Goal: Communication & Community: Answer question/provide support

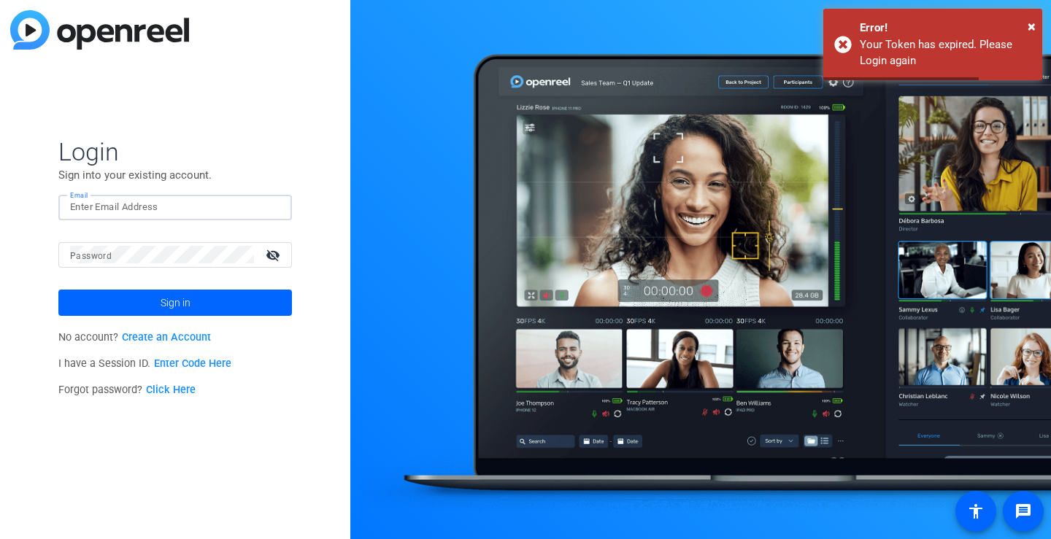
click at [130, 207] on input "Email" at bounding box center [175, 208] width 210 height 18
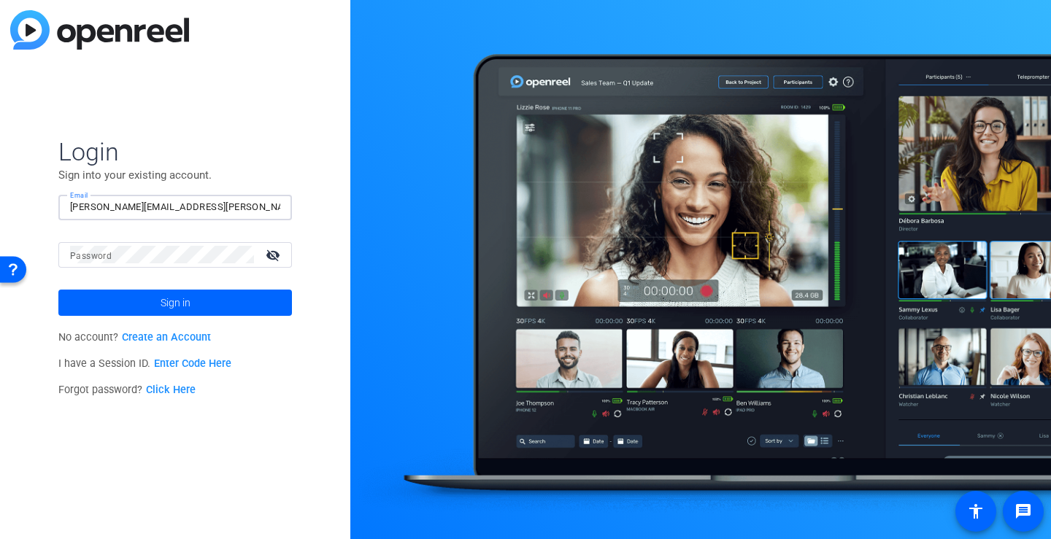
type input "kelly-anthony@bisk.com"
click at [58, 290] on button "Sign in" at bounding box center [175, 303] width 234 height 26
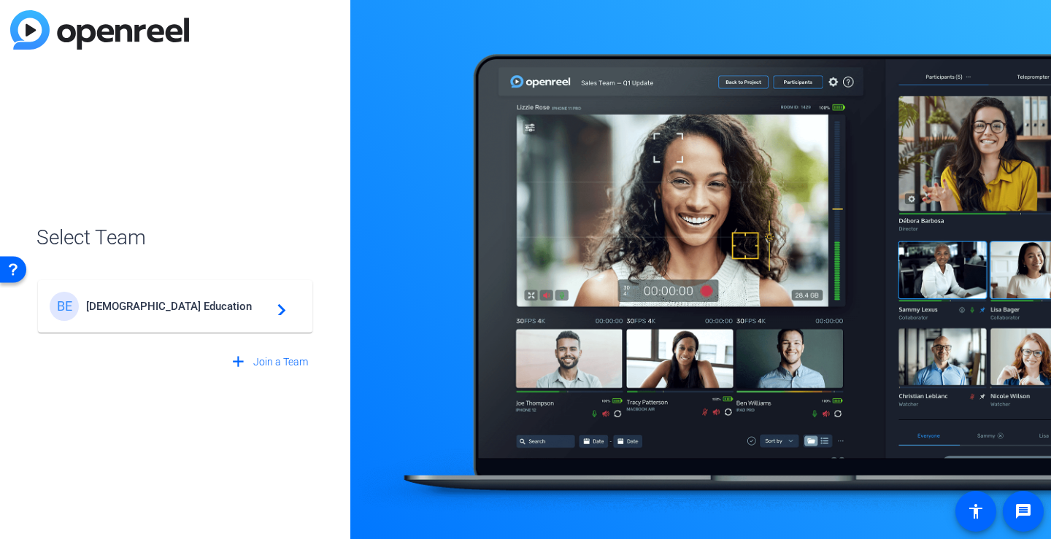
click at [122, 307] on span "Bisk Education" at bounding box center [177, 306] width 182 height 13
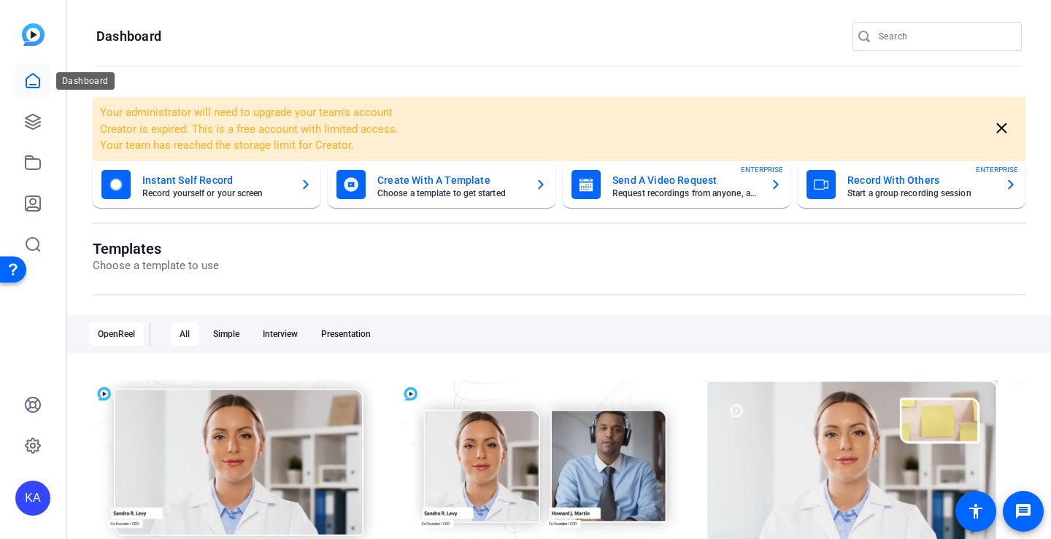
click at [28, 85] on icon at bounding box center [33, 81] width 18 height 18
click at [37, 116] on icon at bounding box center [33, 122] width 15 height 15
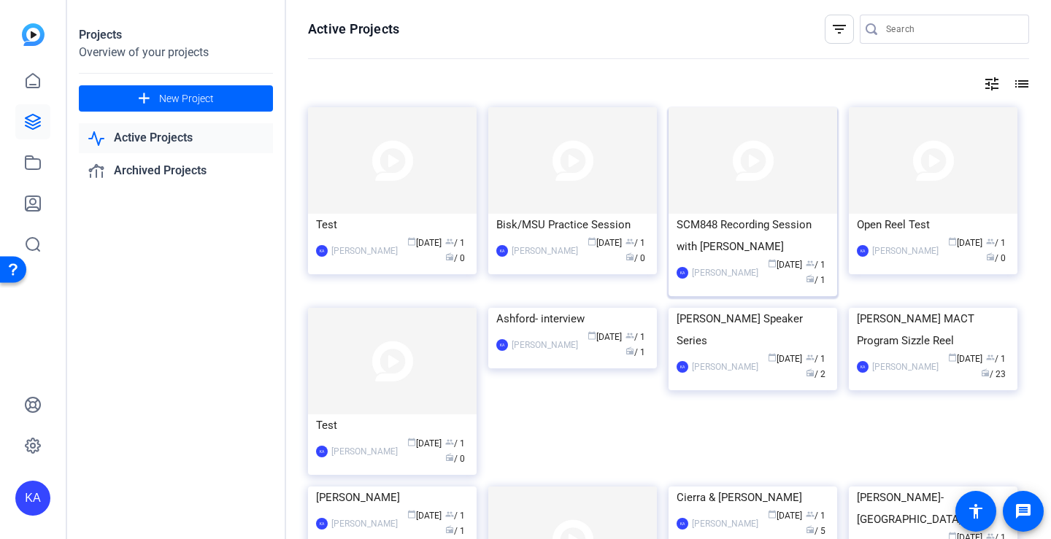
click at [785, 182] on img at bounding box center [753, 160] width 169 height 107
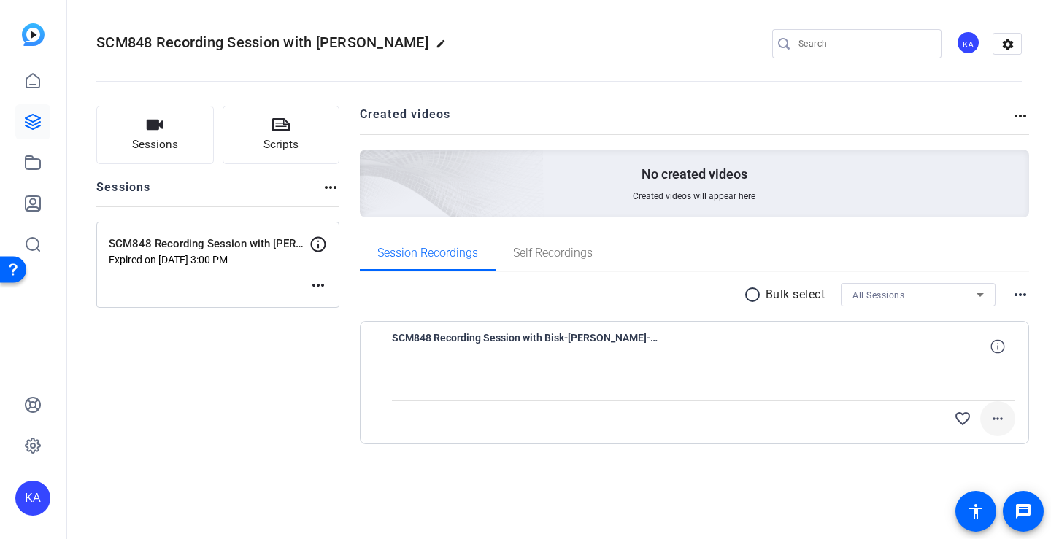
click at [1006, 417] on mat-icon "more_horiz" at bounding box center [998, 419] width 18 height 18
click at [1006, 418] on div at bounding box center [525, 269] width 1051 height 539
click at [325, 288] on mat-icon "more_horiz" at bounding box center [319, 286] width 18 height 18
click at [355, 308] on span "Edit Session" at bounding box center [354, 308] width 66 height 18
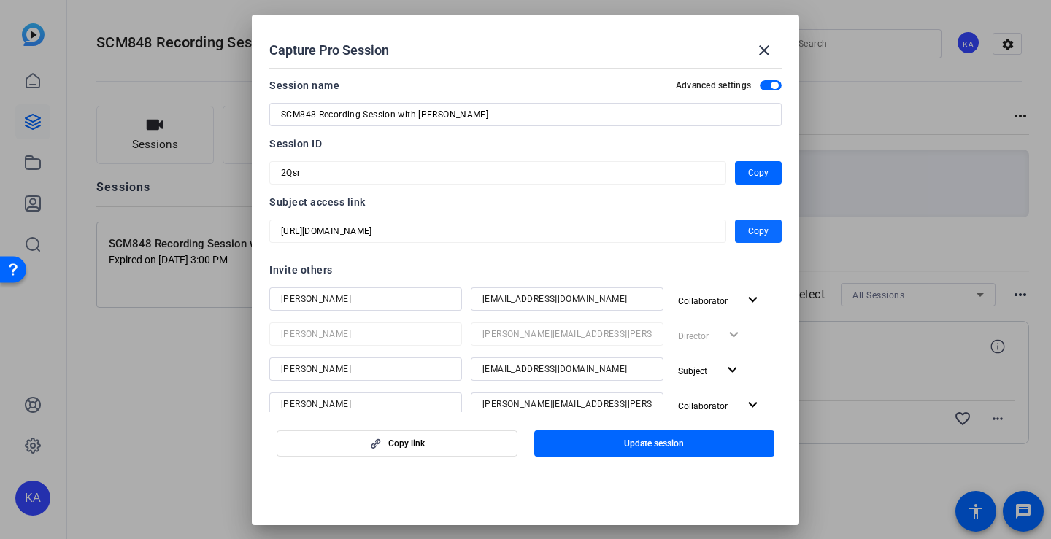
click at [740, 234] on span "button" at bounding box center [758, 231] width 47 height 35
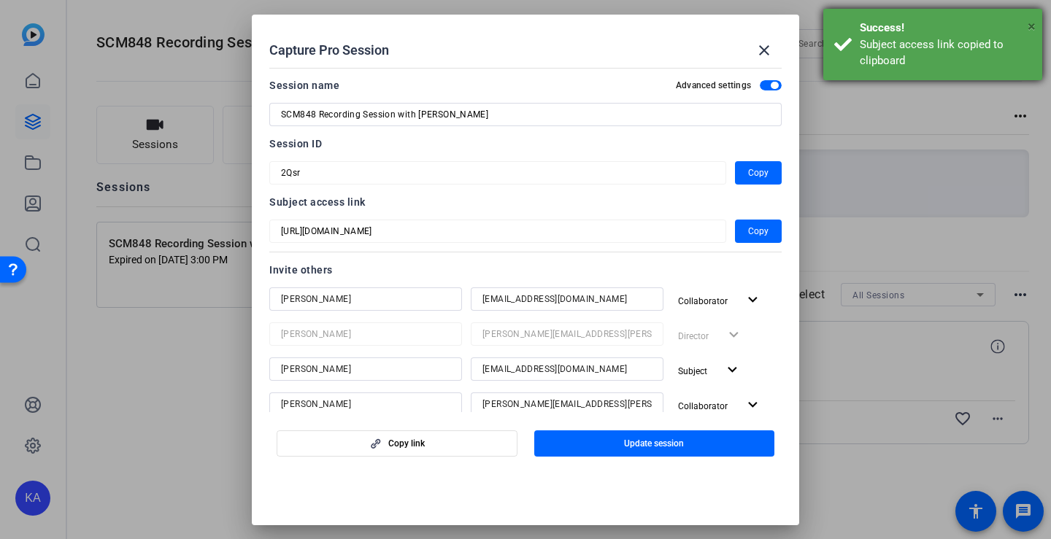
click at [1031, 27] on span "×" at bounding box center [1032, 27] width 8 height 18
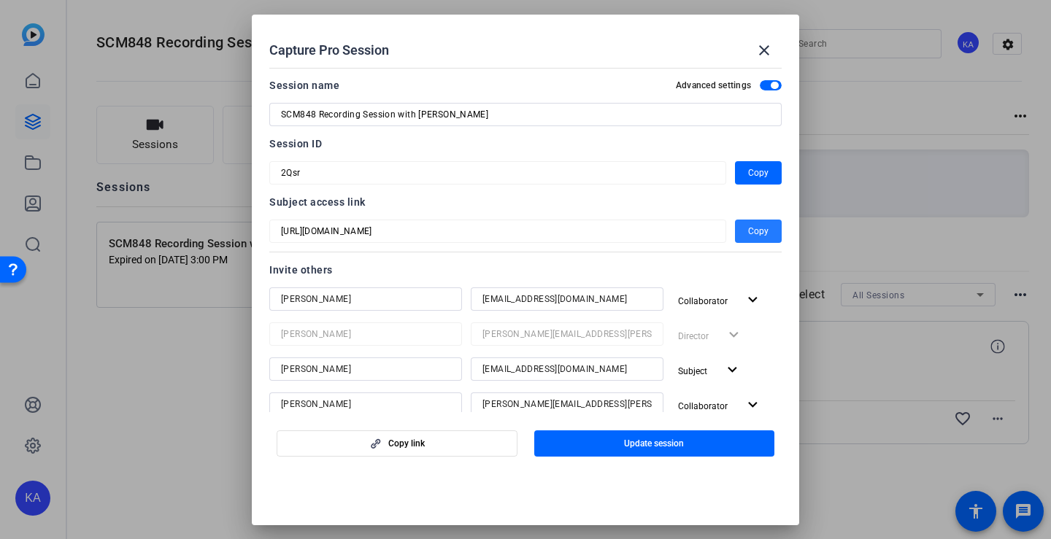
click at [760, 227] on span "Copy" at bounding box center [758, 232] width 20 height 18
click at [748, 231] on span "Copy" at bounding box center [758, 232] width 20 height 18
click at [757, 61] on span at bounding box center [764, 50] width 35 height 35
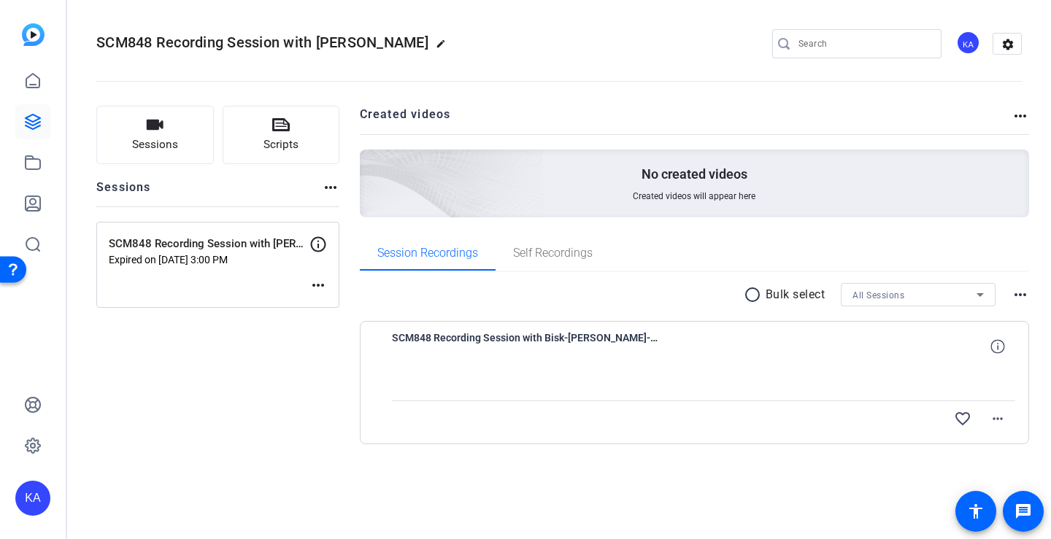
click at [246, 252] on p "SCM848 Recording Session with Bisk" at bounding box center [209, 244] width 201 height 17
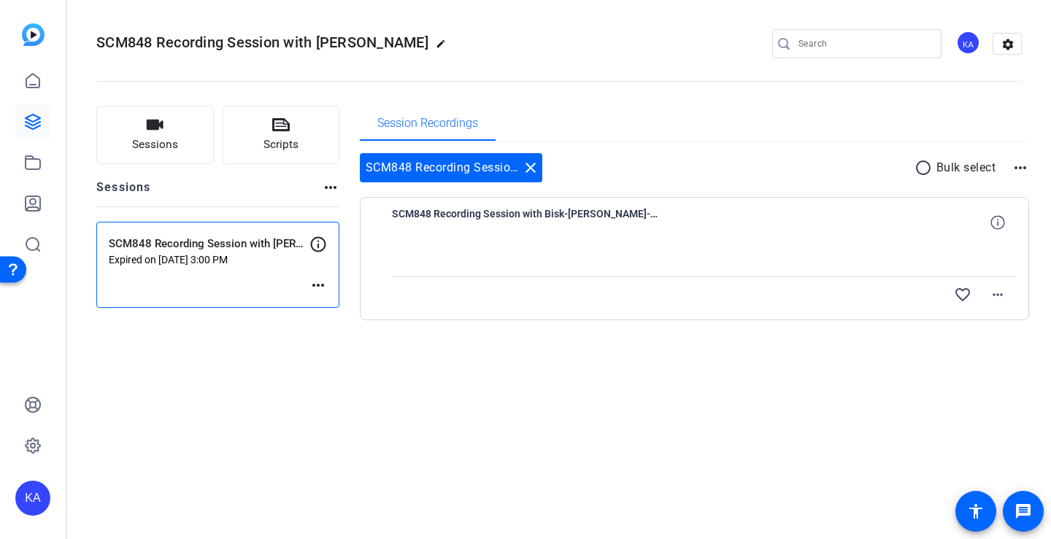
click at [456, 162] on div "SCM848 Recording Session with Bisk close" at bounding box center [451, 167] width 182 height 29
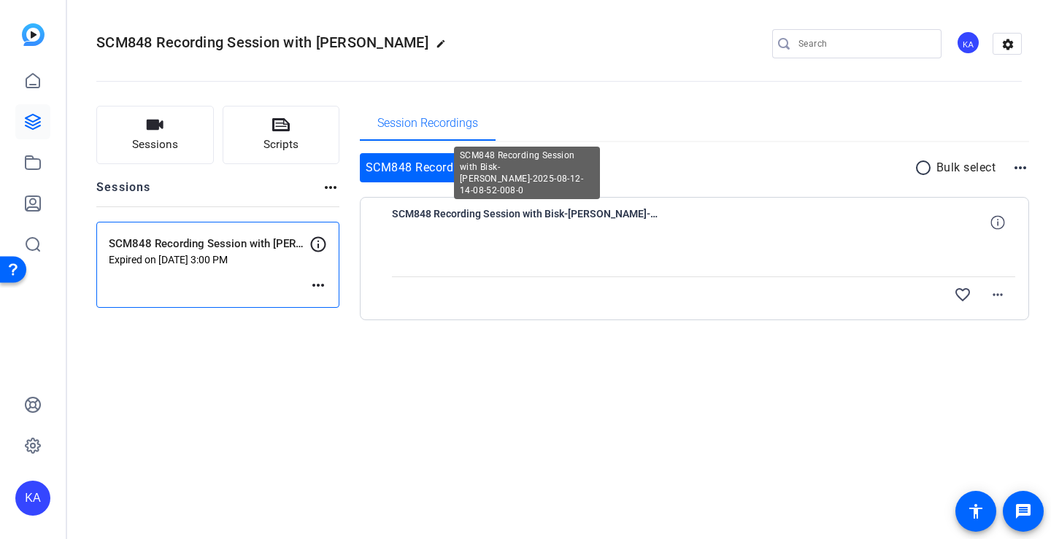
click at [535, 215] on span "SCM848 Recording Session with Bisk-Joe Sandor-2025-08-12-14-08-52-008-0" at bounding box center [527, 222] width 270 height 35
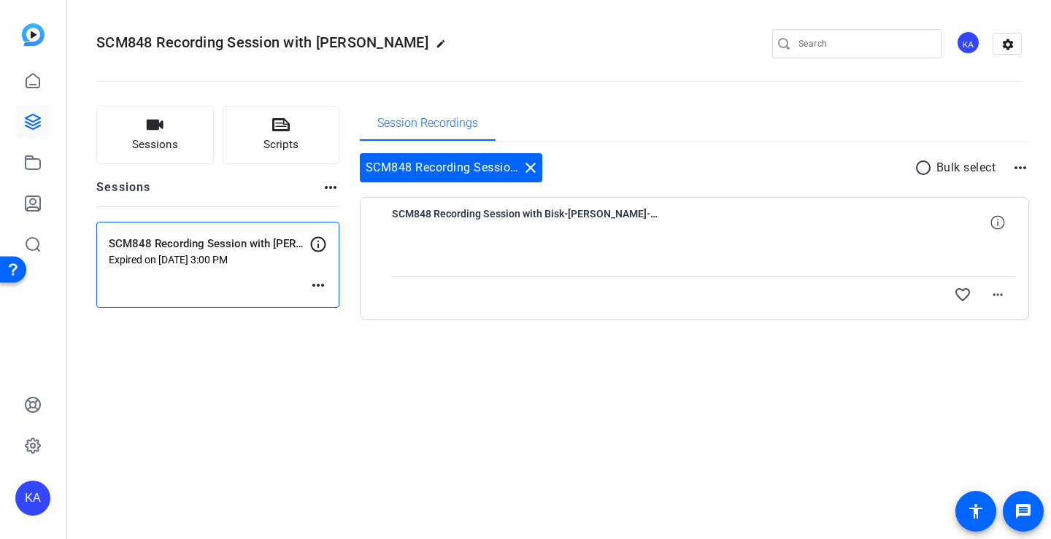
click at [323, 277] on mat-icon "more_horiz" at bounding box center [319, 286] width 18 height 18
click at [315, 242] on div at bounding box center [525, 269] width 1051 height 539
click at [318, 247] on icon at bounding box center [318, 244] width 15 height 15
click at [247, 251] on p "SCM848 Recording Session with Bisk" at bounding box center [209, 244] width 201 height 17
click at [324, 285] on mat-icon "more_horiz" at bounding box center [319, 286] width 18 height 18
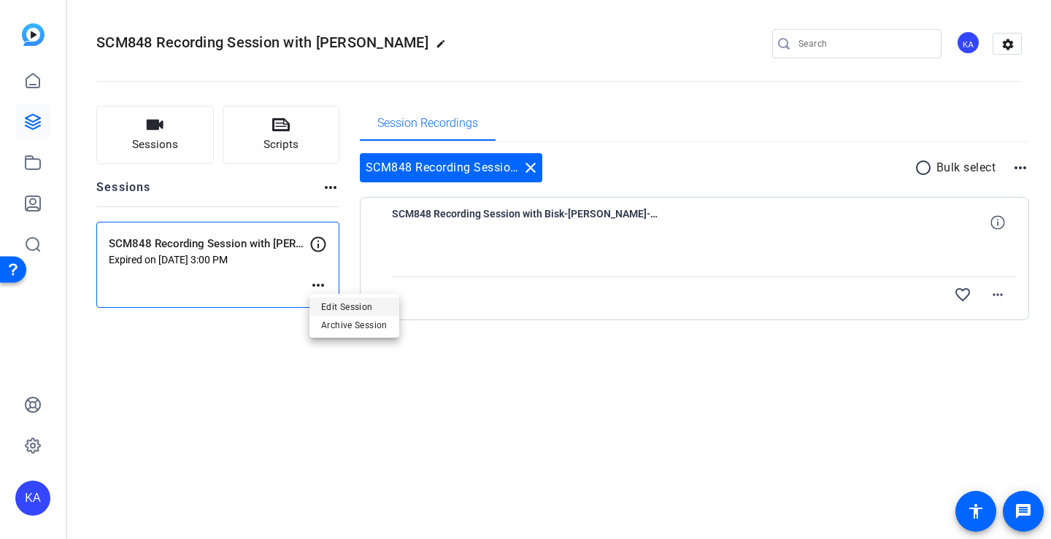
click at [353, 304] on span "Edit Session" at bounding box center [354, 308] width 66 height 18
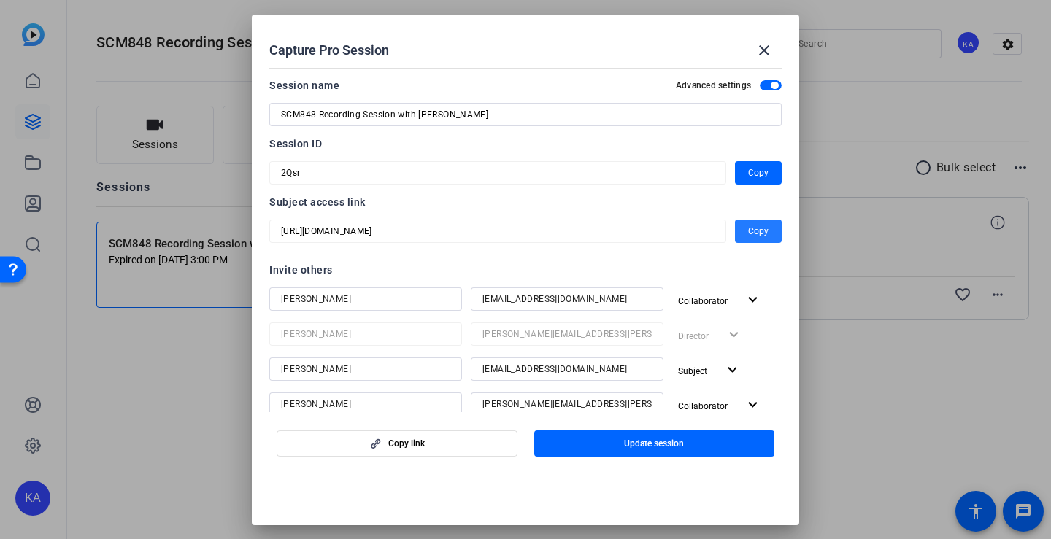
click at [748, 235] on span "Copy" at bounding box center [758, 232] width 20 height 18
click at [768, 53] on mat-icon "close" at bounding box center [765, 51] width 18 height 18
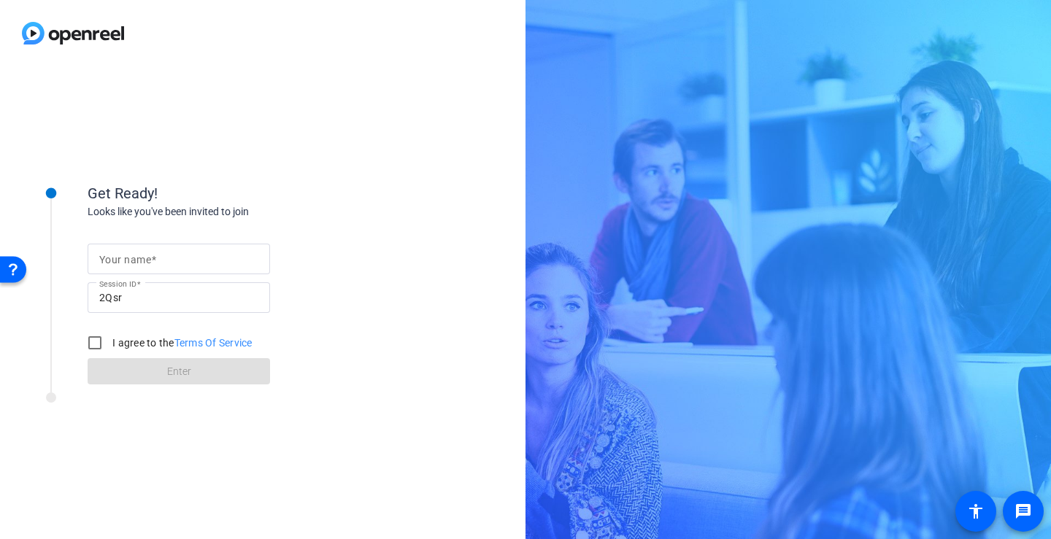
click at [153, 259] on span at bounding box center [153, 260] width 5 height 12
click at [153, 259] on input "Your name" at bounding box center [178, 259] width 159 height 18
type input "K"
type input "Testing"
click at [89, 342] on input "I agree to the Terms Of Service" at bounding box center [94, 342] width 29 height 29
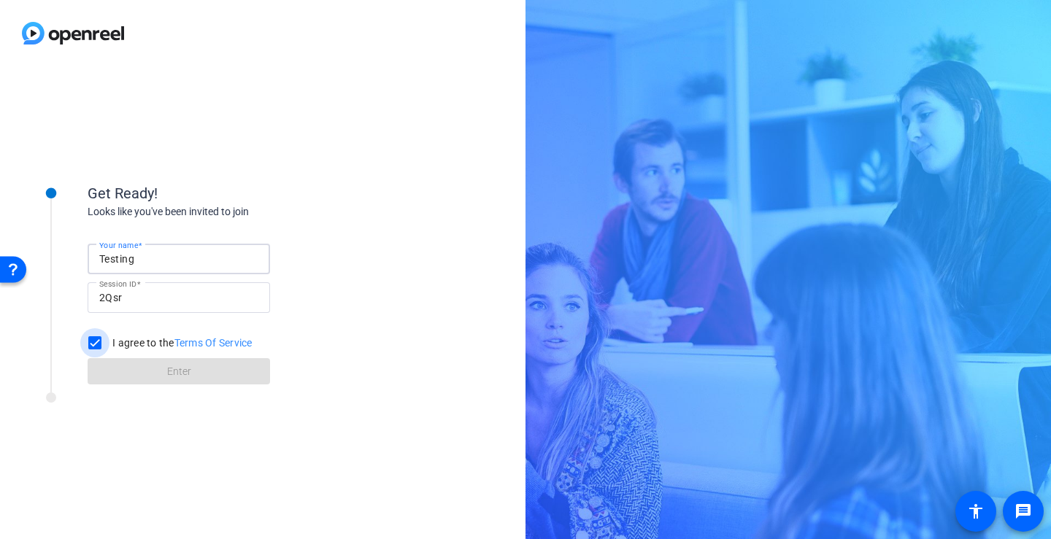
checkbox input "true"
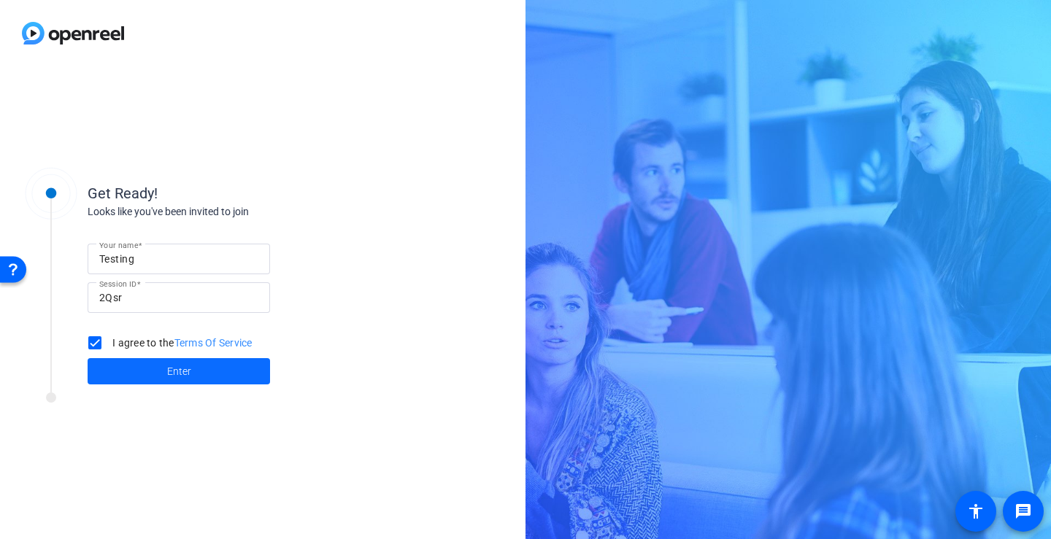
click at [148, 368] on span at bounding box center [179, 371] width 182 height 35
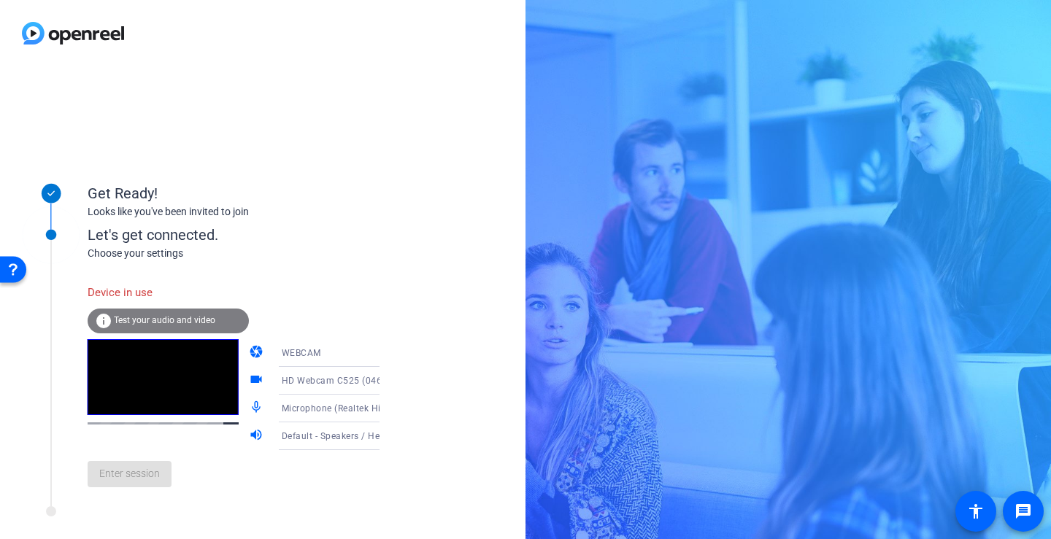
click at [155, 487] on div "Enter session" at bounding box center [249, 474] width 322 height 48
click at [385, 358] on icon at bounding box center [394, 354] width 18 height 18
click at [296, 410] on span "DESKTOP" at bounding box center [281, 411] width 41 height 18
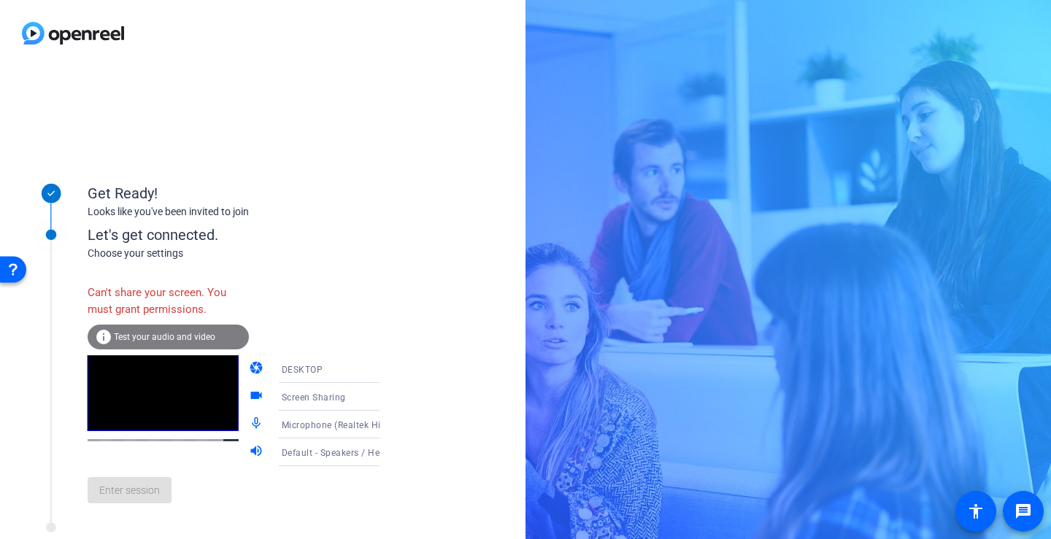
click at [385, 366] on icon at bounding box center [394, 370] width 18 height 18
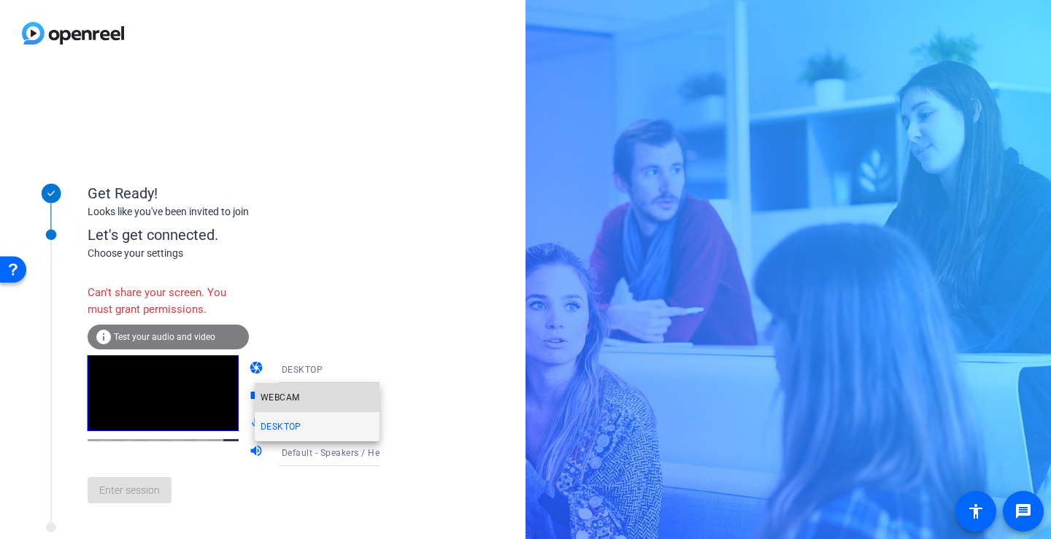
click at [287, 402] on span "WEBCAM" at bounding box center [280, 398] width 39 height 18
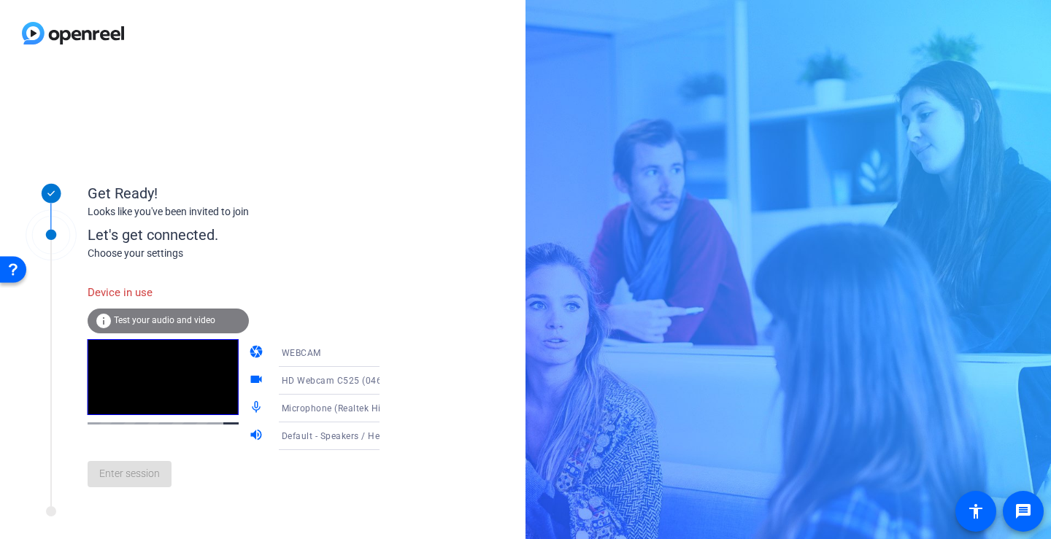
click at [198, 489] on div "Enter session" at bounding box center [249, 474] width 322 height 48
click at [142, 480] on div "Enter session" at bounding box center [249, 474] width 322 height 48
click at [149, 331] on div "info Test your audio and video" at bounding box center [168, 321] width 161 height 25
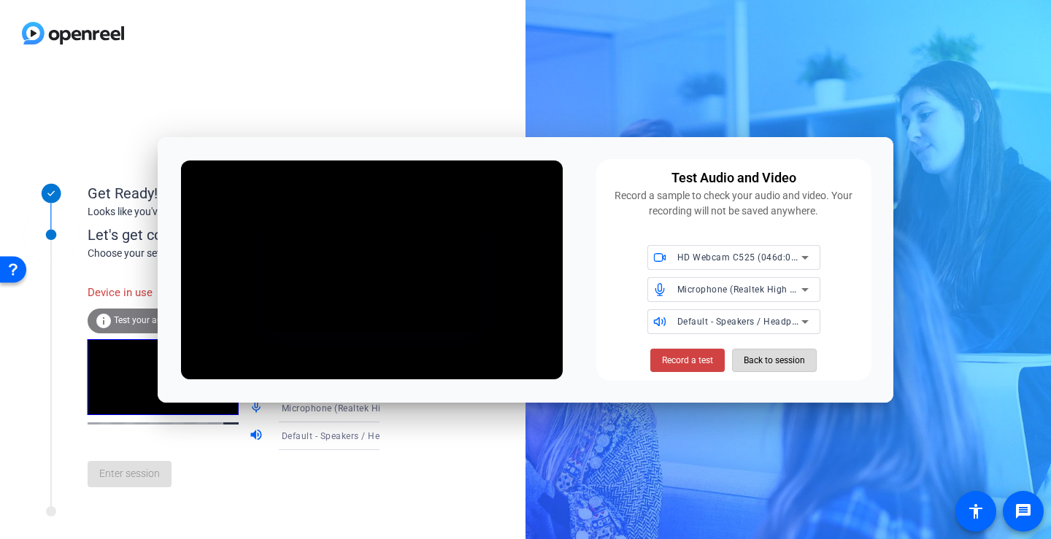
click at [782, 366] on span "Back to session" at bounding box center [774, 361] width 61 height 28
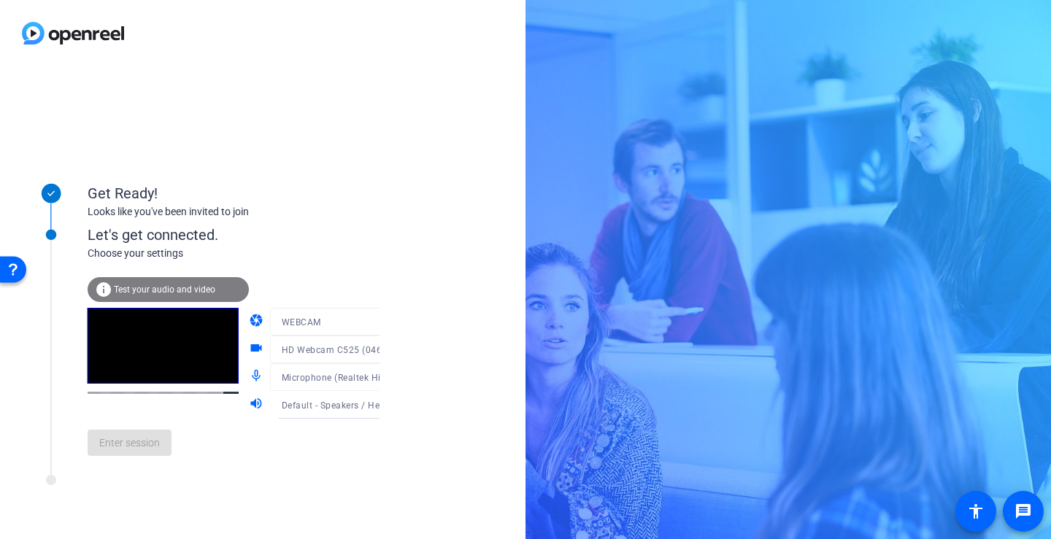
click at [136, 456] on div "Enter session" at bounding box center [249, 443] width 322 height 48
click at [142, 445] on span "Enter session" at bounding box center [129, 443] width 61 height 15
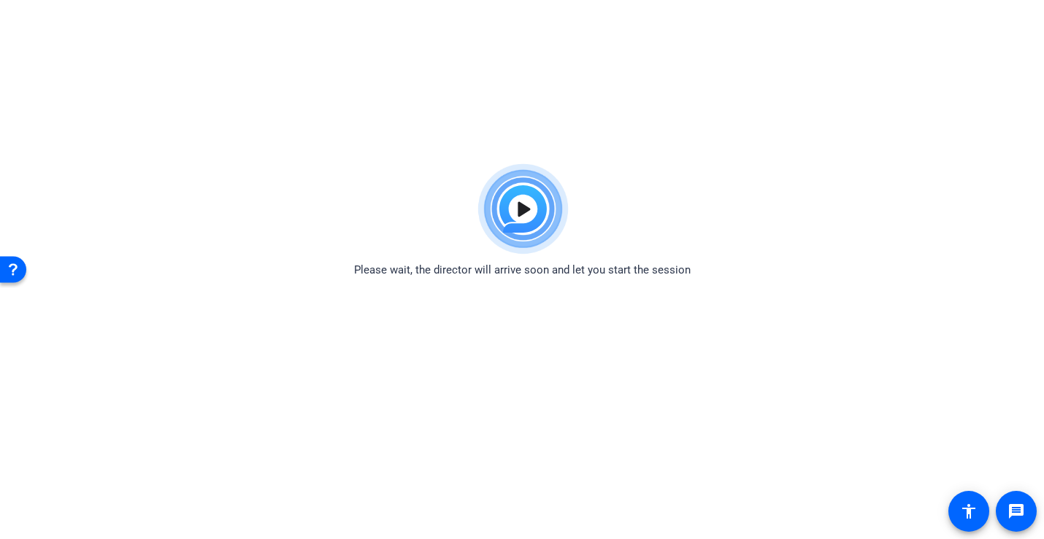
click at [524, 208] on img at bounding box center [522, 209] width 107 height 105
